Goal: Complete application form

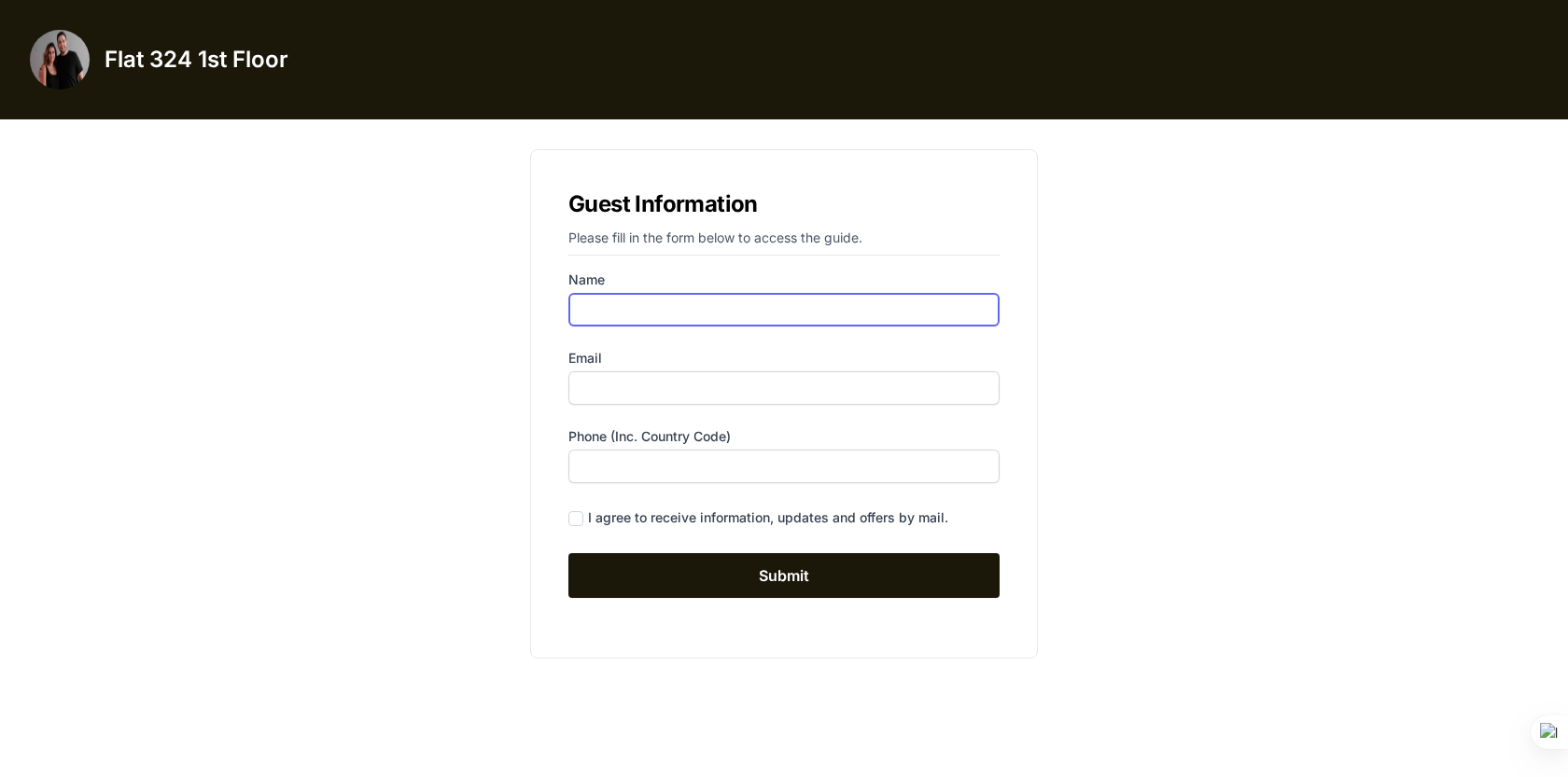
click at [710, 305] on input "Name" at bounding box center [784, 309] width 431 height 34
type input "[PERSON_NAME]"
type input "[EMAIL_ADDRESS][DOMAIN_NAME]"
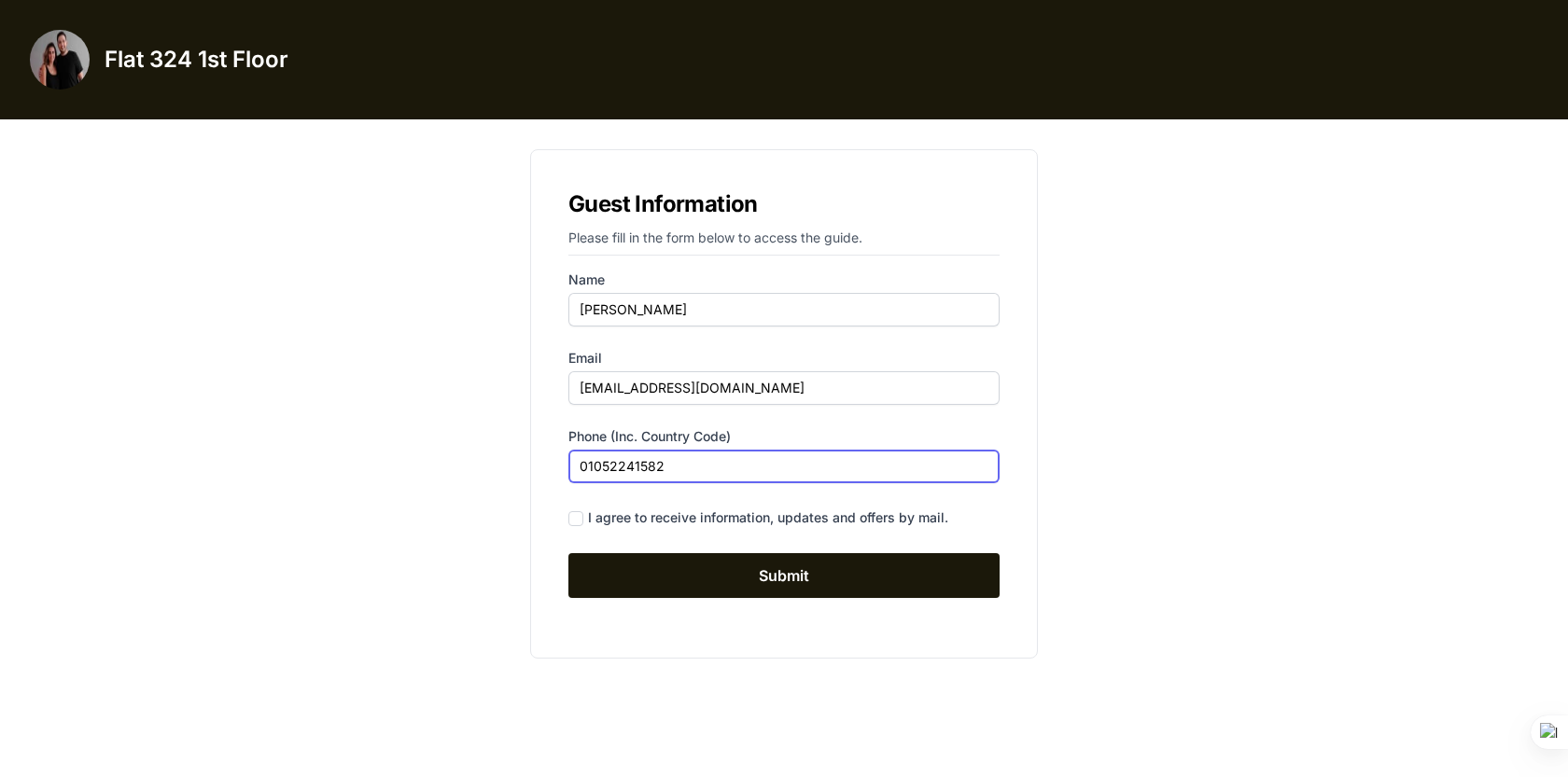
click at [579, 465] on input "01052241582" at bounding box center [784, 466] width 431 height 34
type input "[PHONE_NUMBER]"
click at [645, 520] on div "I agree to receive information, updates and offers by mail." at bounding box center [768, 517] width 361 height 18
click at [577, 513] on input "checkbox" at bounding box center [576, 518] width 15 height 15
checkbox input "true"
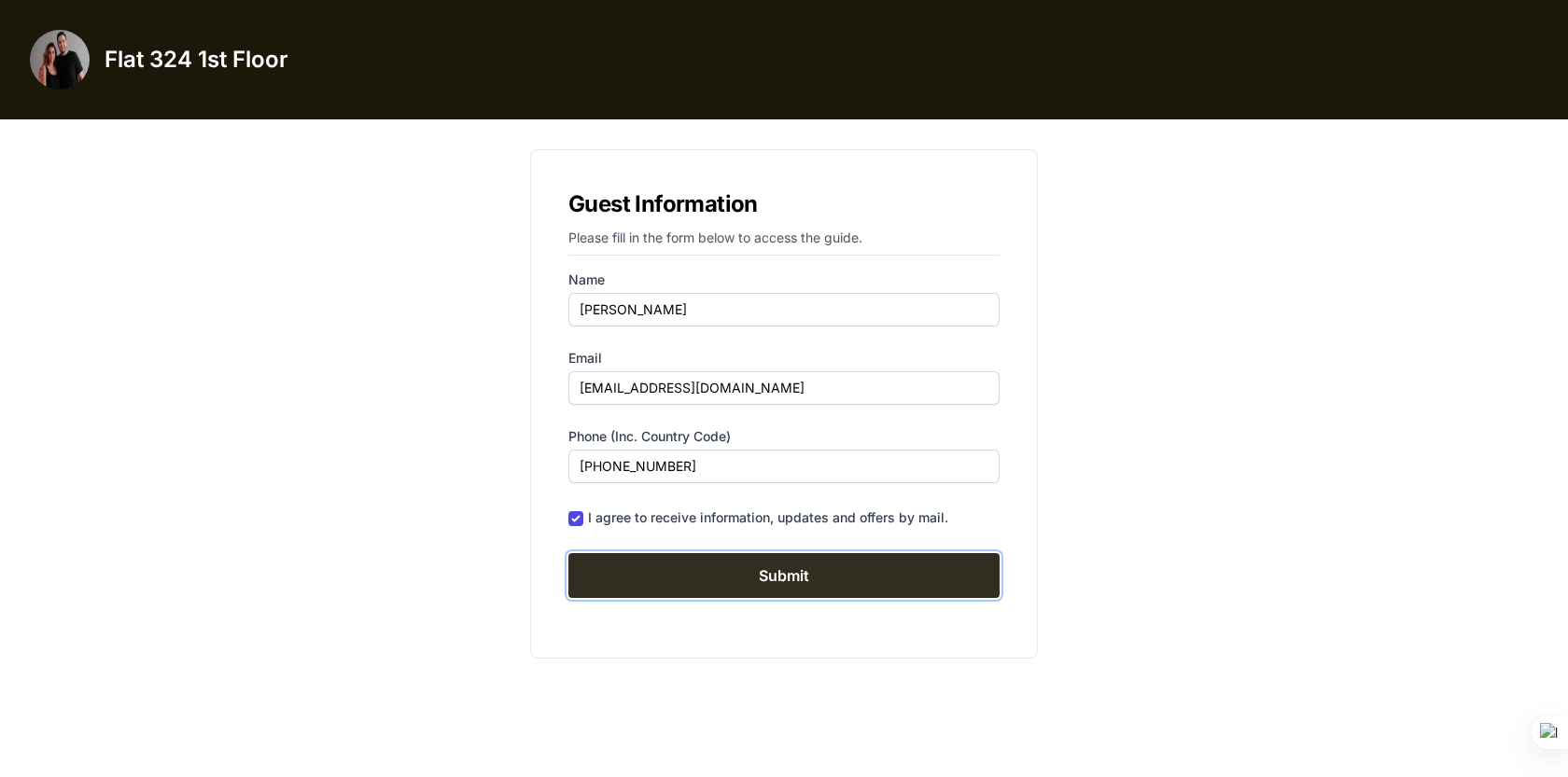
click at [657, 574] on input "Submit" at bounding box center [784, 575] width 431 height 45
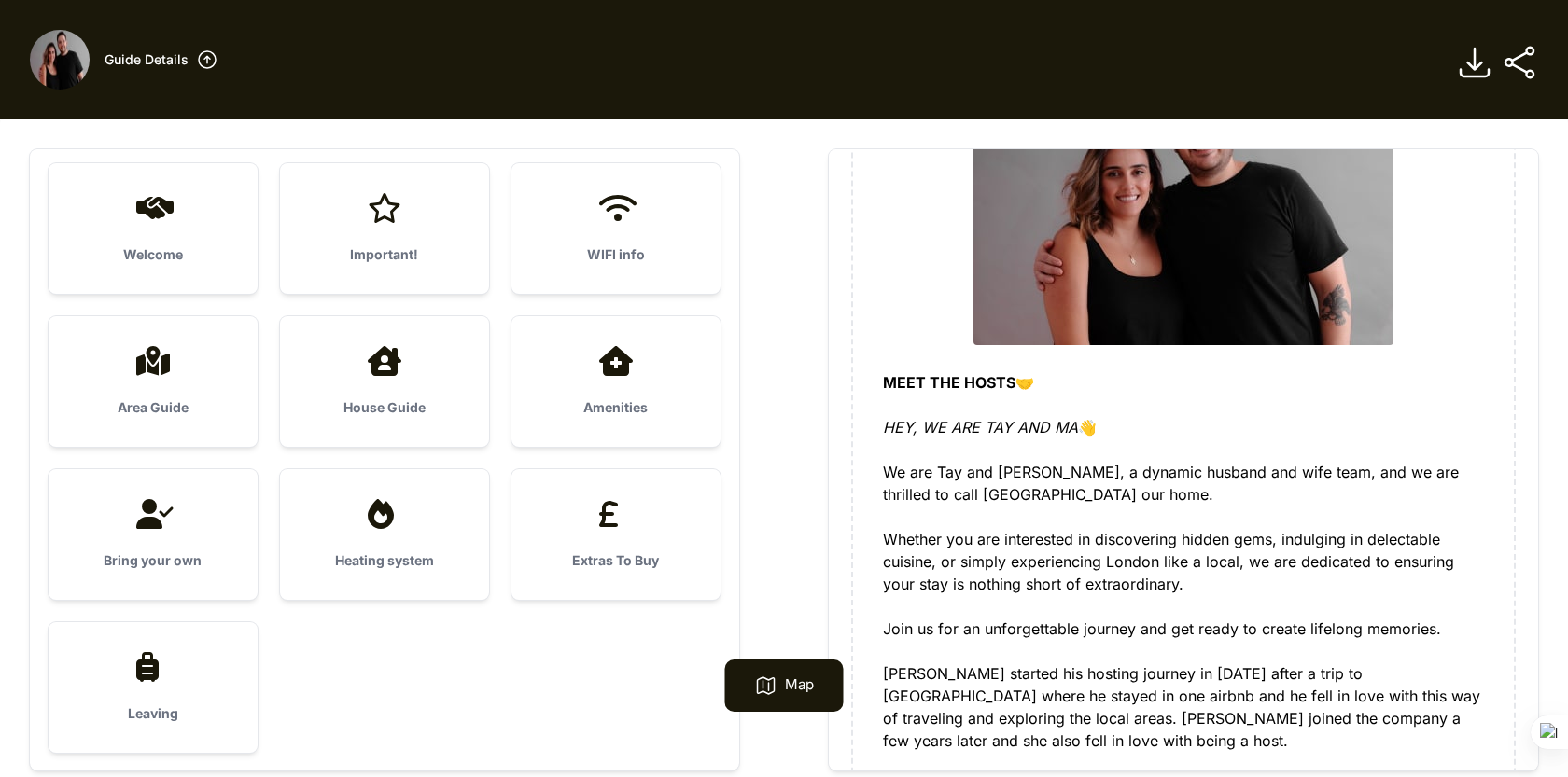
scroll to position [755, 0]
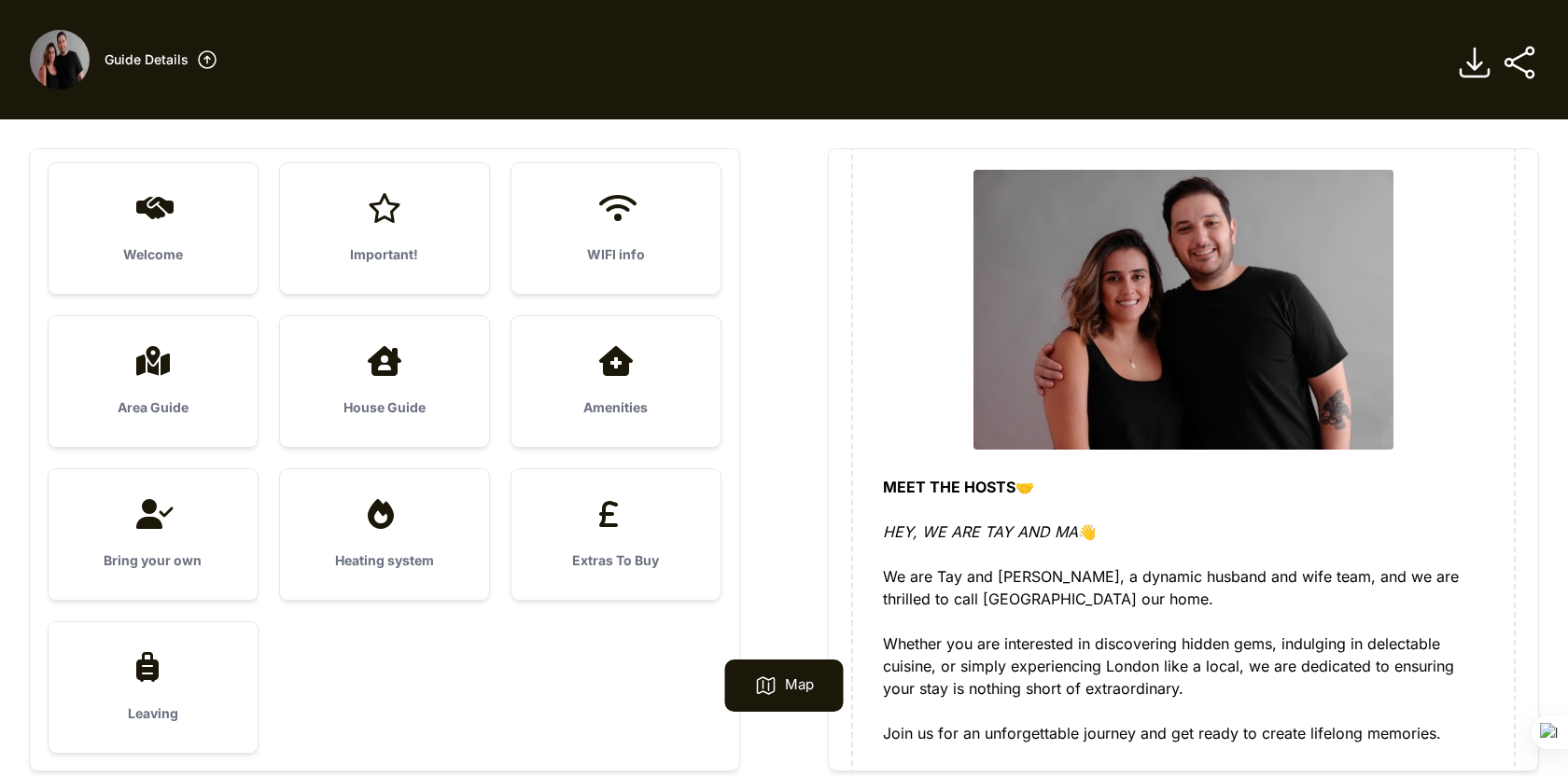
click at [153, 247] on h3 "Welcome" at bounding box center [153, 254] width 149 height 18
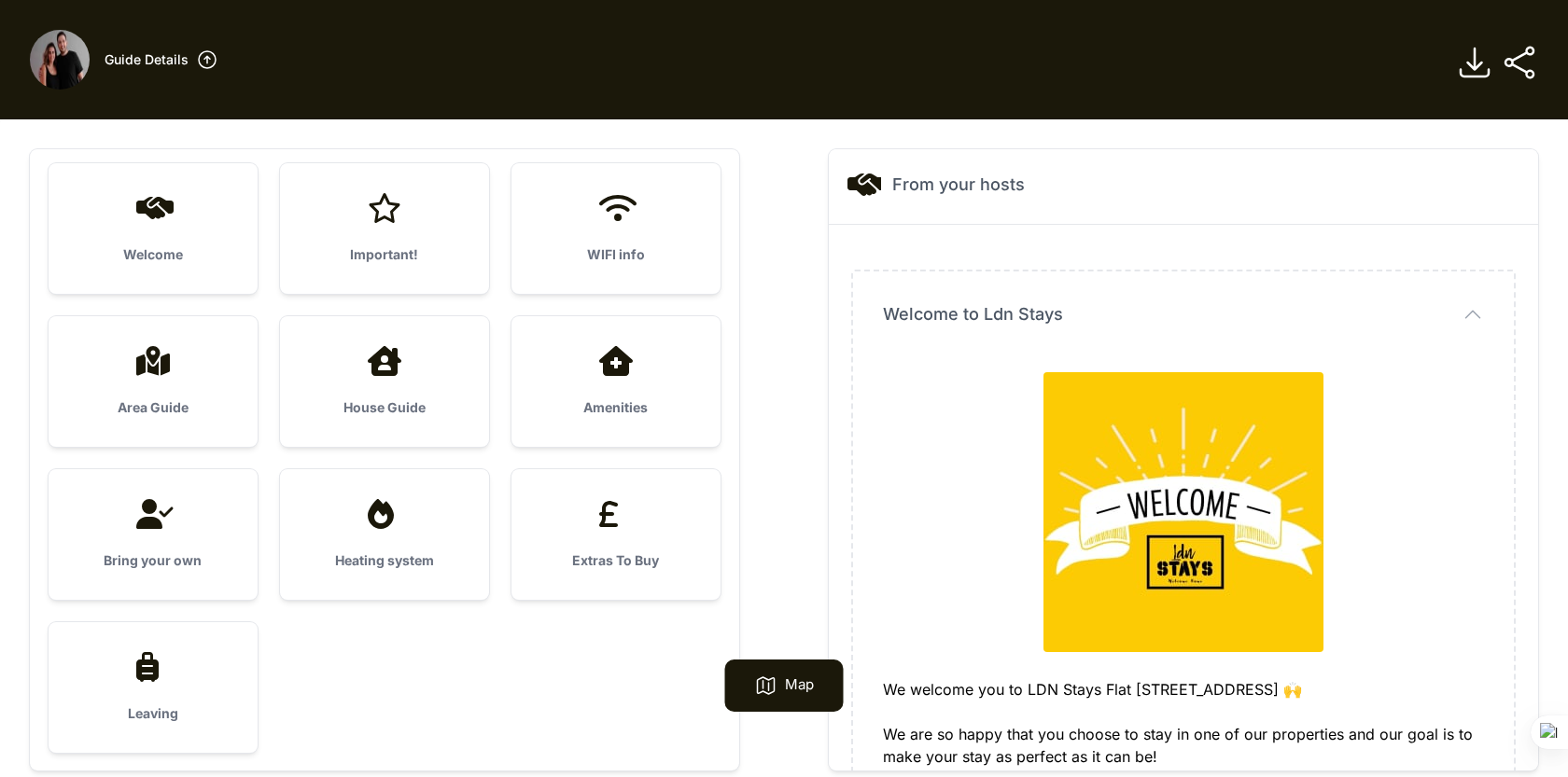
click at [409, 241] on div "Important!" at bounding box center [385, 229] width 209 height 131
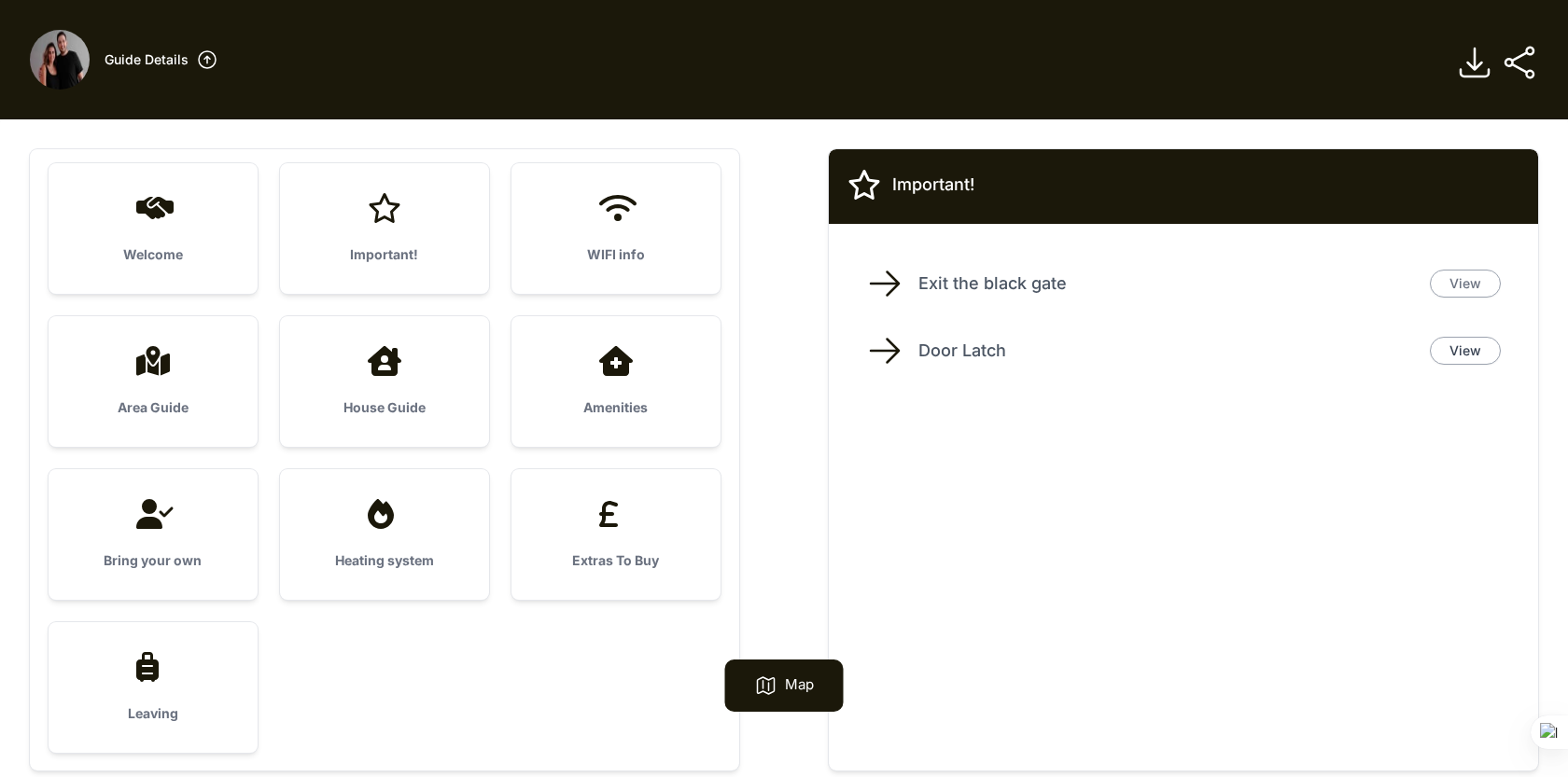
click at [1474, 281] on link "View" at bounding box center [1465, 283] width 71 height 28
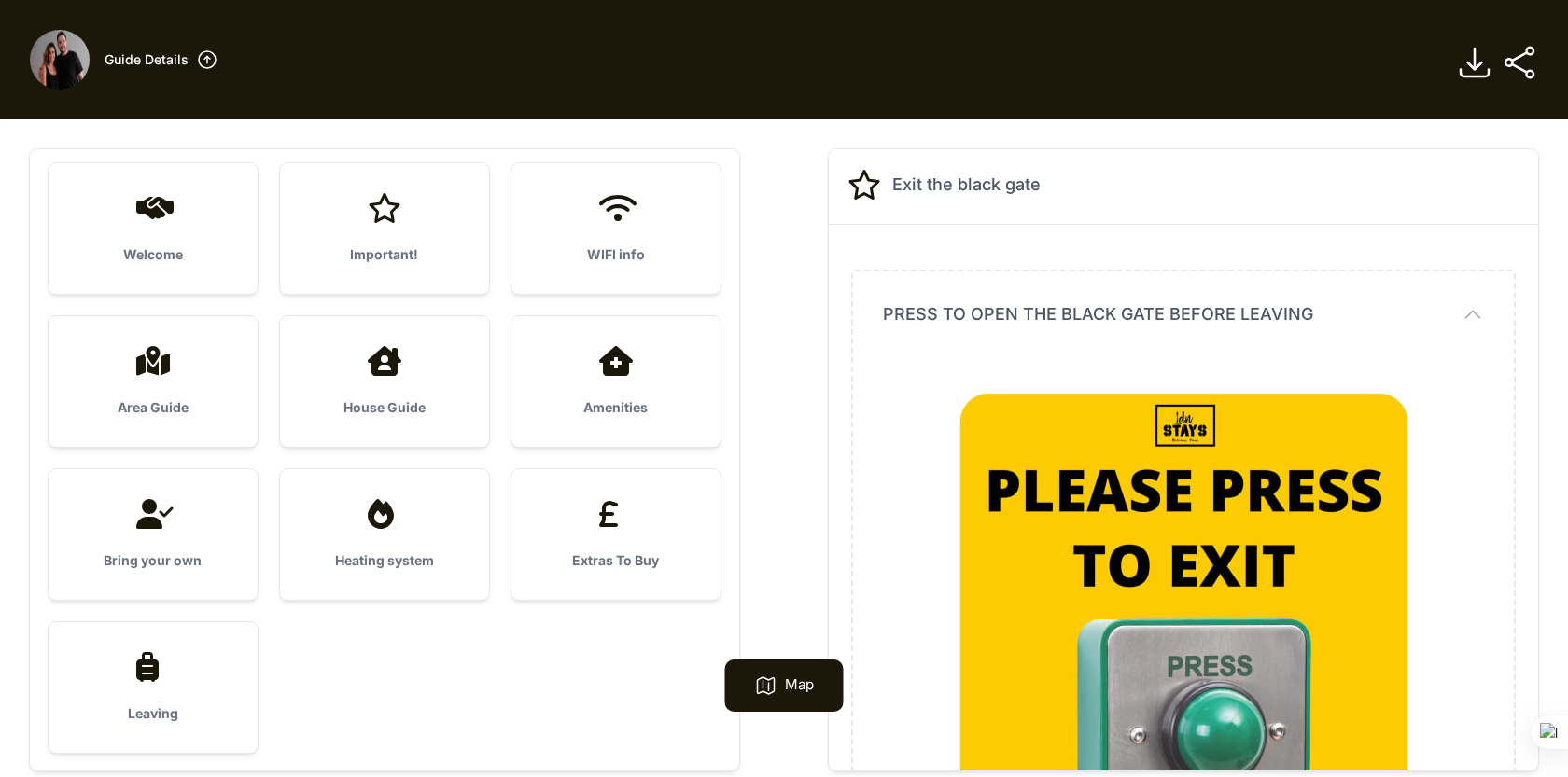
scroll to position [387, 0]
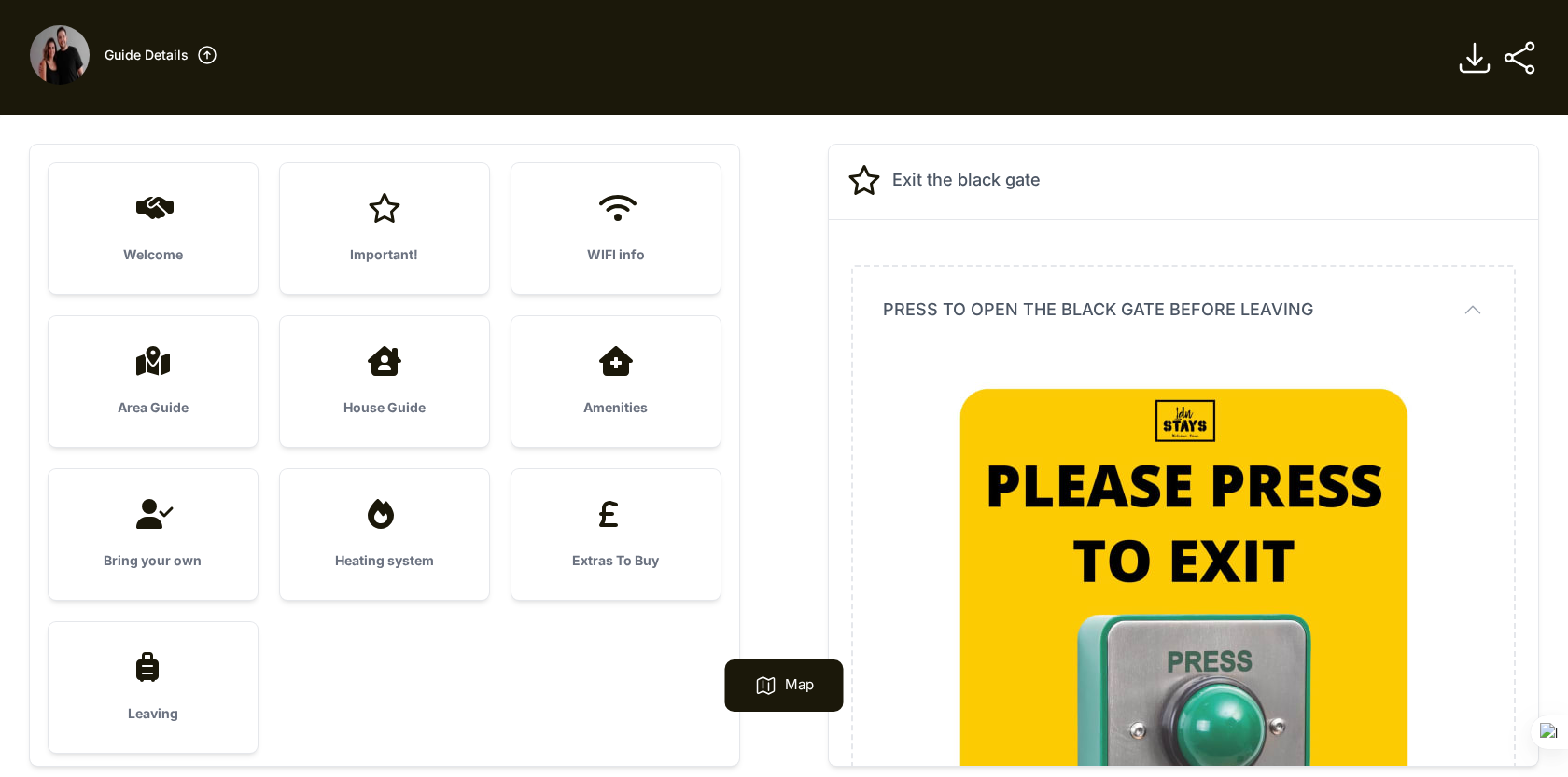
click at [187, 669] on div at bounding box center [153, 667] width 149 height 30
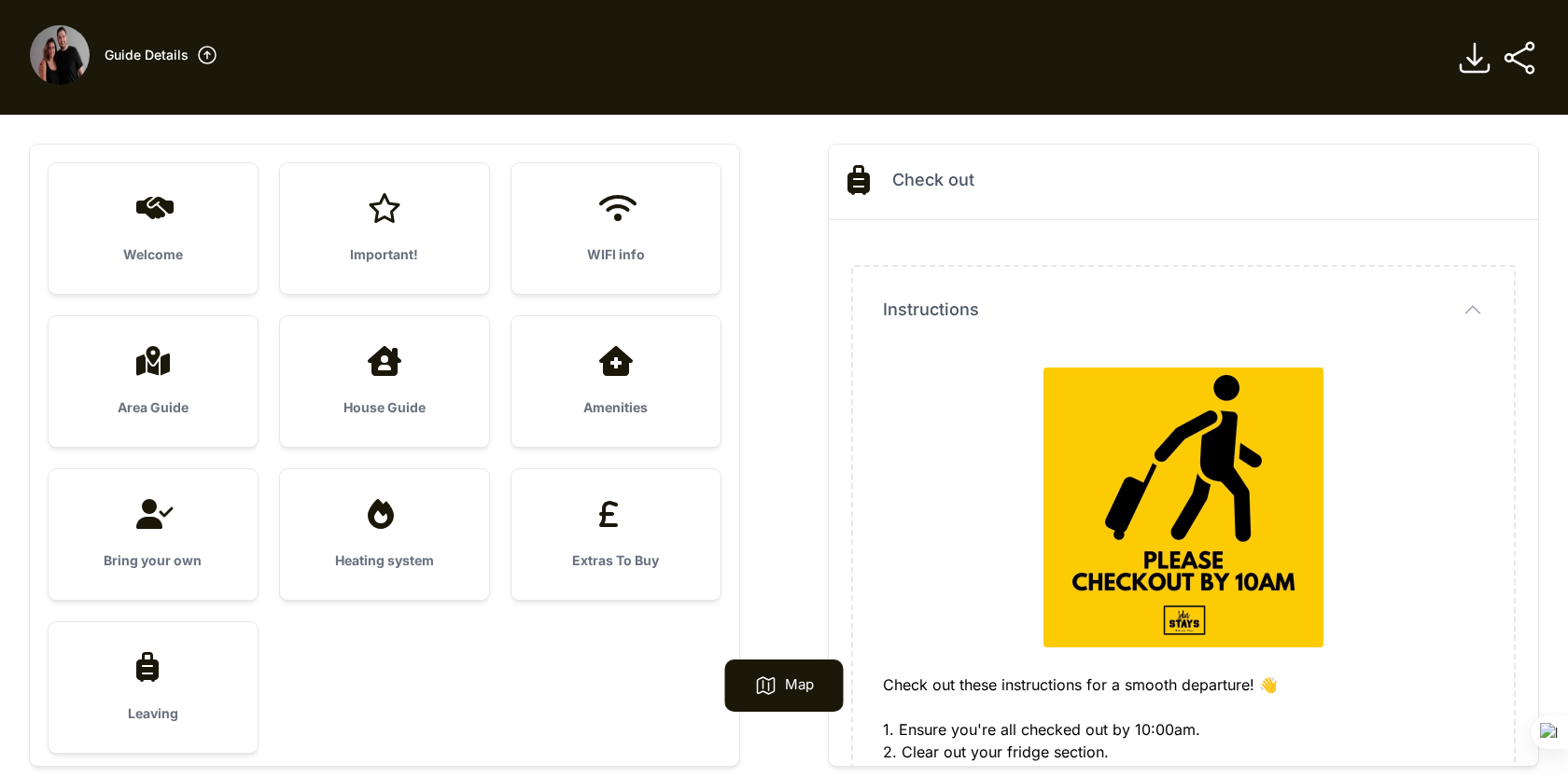
scroll to position [89, 0]
